Goal: Task Accomplishment & Management: Use online tool/utility

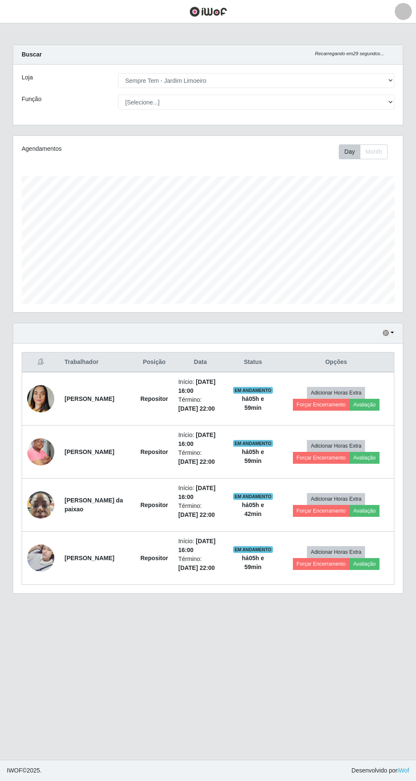
select select "508"
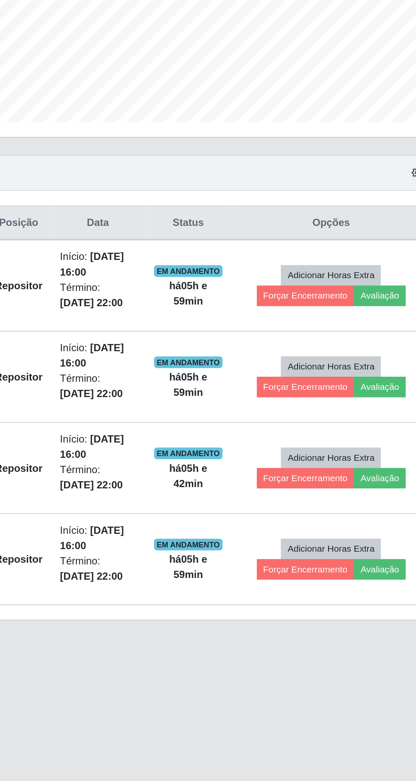
scroll to position [176, 390]
click at [319, 558] on button "Forçar Encerramento" at bounding box center [321, 564] width 57 height 12
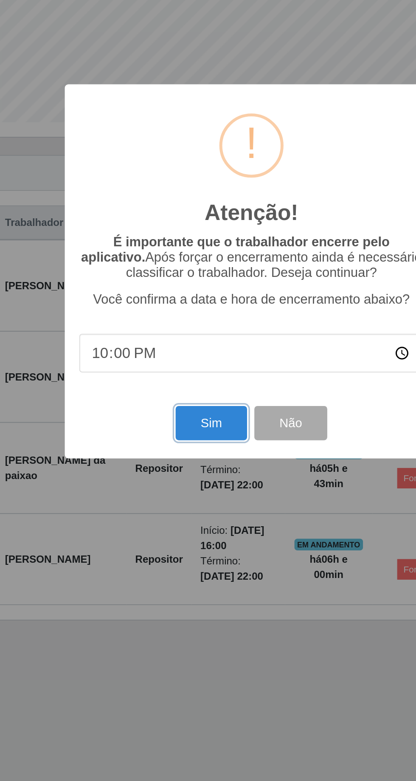
click at [185, 476] on button "Sim" at bounding box center [184, 479] width 41 height 20
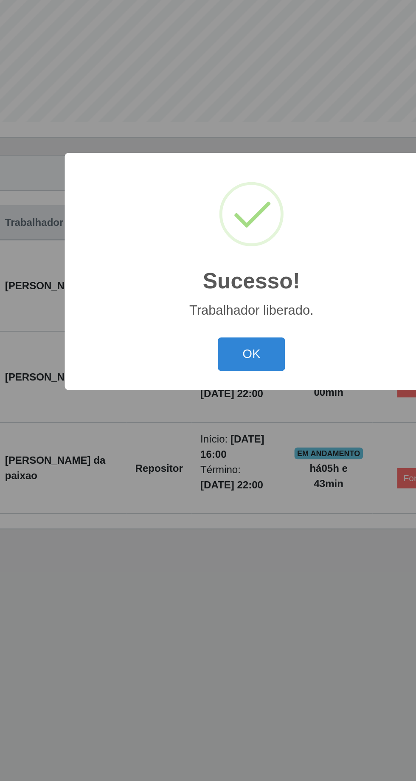
click at [210, 434] on button "OK" at bounding box center [209, 439] width 40 height 20
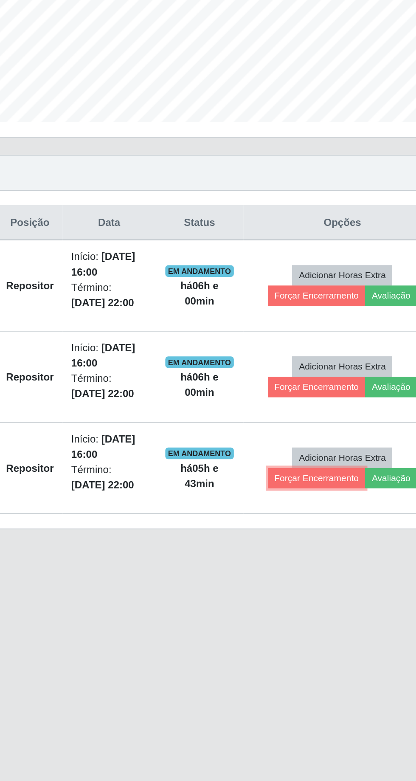
click at [320, 505] on button "Forçar Encerramento" at bounding box center [321, 511] width 57 height 12
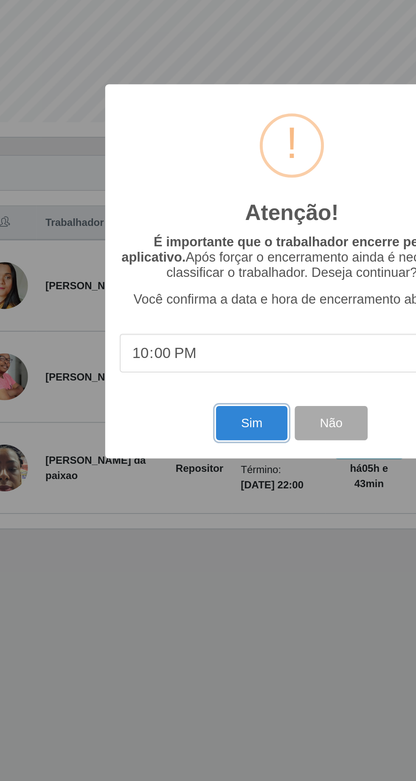
click at [185, 478] on button "Sim" at bounding box center [184, 479] width 41 height 20
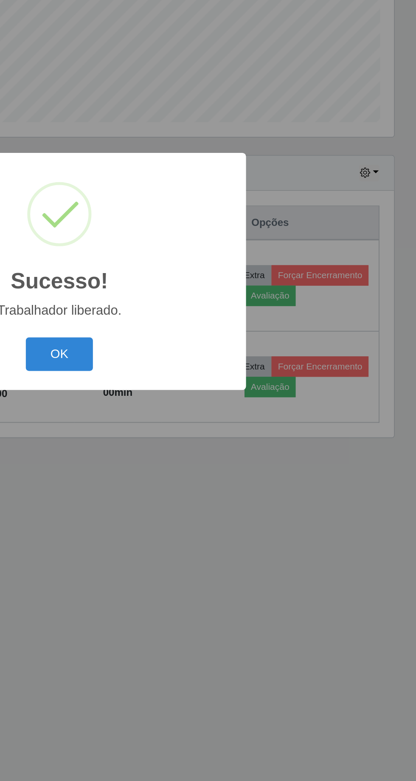
click at [208, 431] on button "OK" at bounding box center [209, 439] width 40 height 20
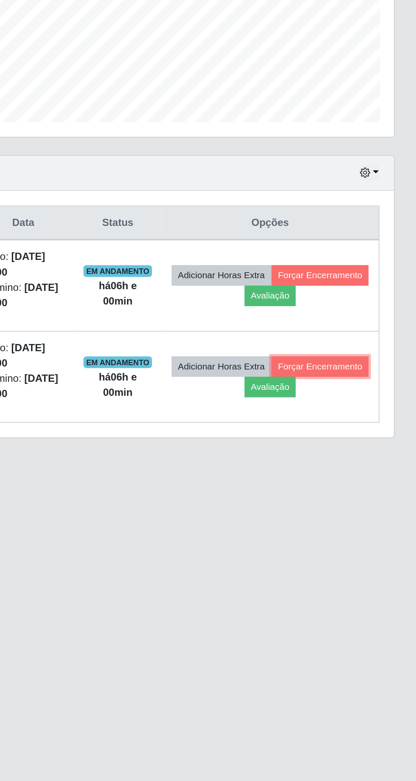
click at [332, 440] on button "Forçar Encerramento" at bounding box center [360, 446] width 57 height 12
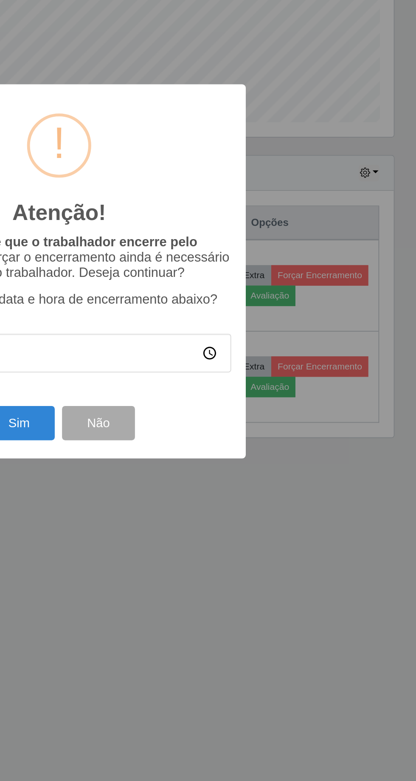
scroll to position [19, 0]
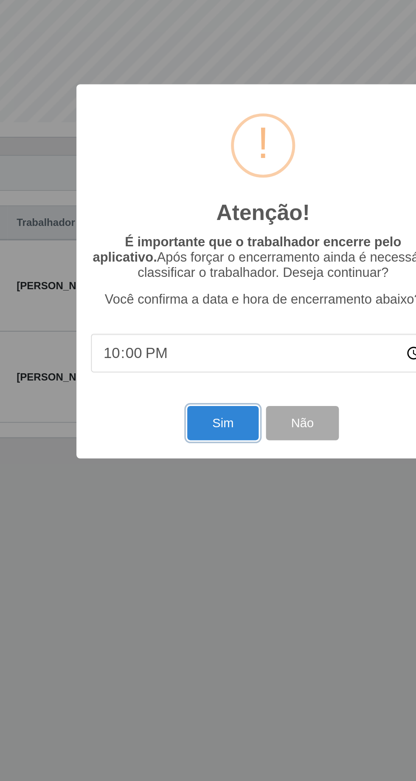
click at [183, 478] on button "Sim" at bounding box center [184, 479] width 41 height 20
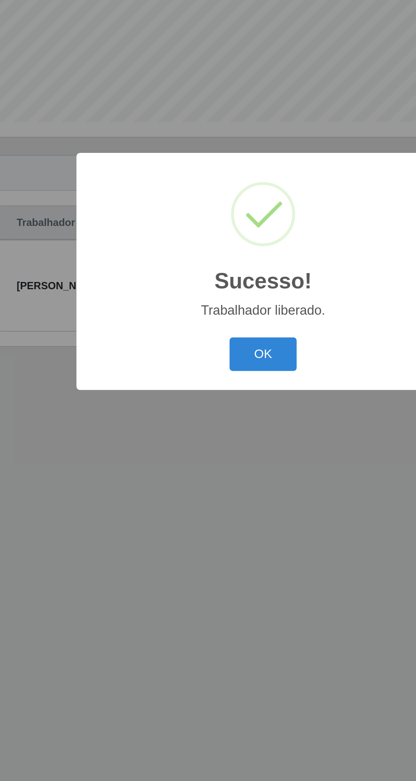
click at [209, 430] on button "OK" at bounding box center [209, 439] width 40 height 20
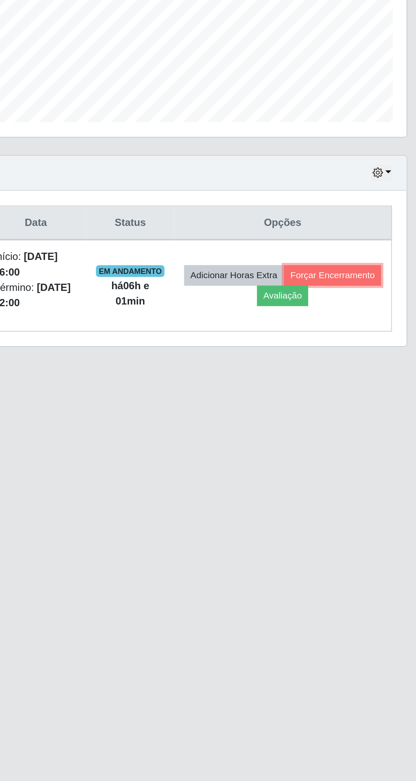
click at [332, 387] on button "Forçar Encerramento" at bounding box center [360, 393] width 57 height 12
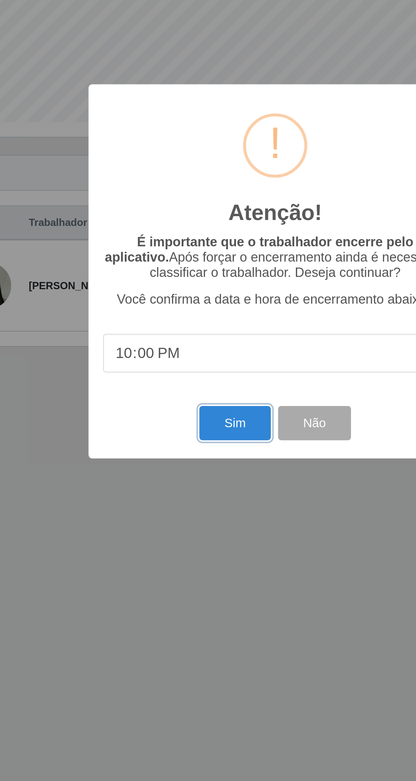
click at [187, 476] on button "Sim" at bounding box center [184, 479] width 41 height 20
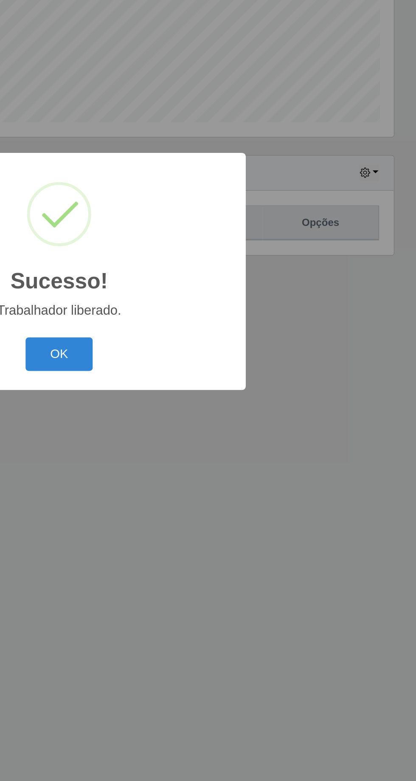
click at [204, 436] on button "OK" at bounding box center [209, 439] width 40 height 20
